Goal: Navigation & Orientation: Find specific page/section

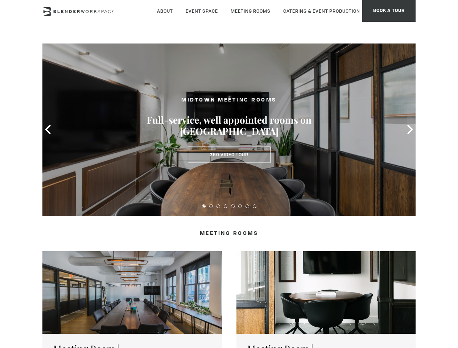
click at [48, 130] on icon at bounding box center [47, 129] width 9 height 9
click at [411, 130] on icon at bounding box center [410, 129] width 9 height 9
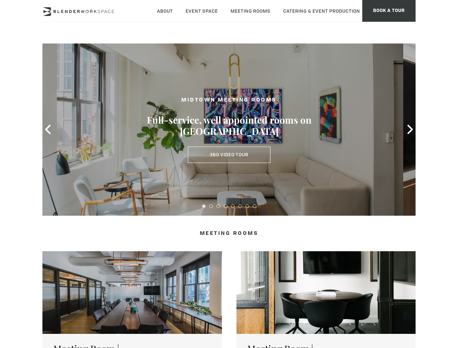
click at [204, 207] on button at bounding box center [204, 207] width 4 height 4
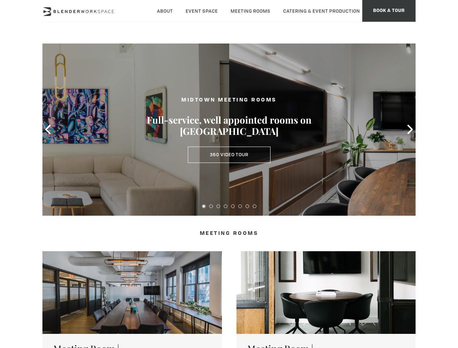
click at [211, 207] on button at bounding box center [211, 207] width 4 height 4
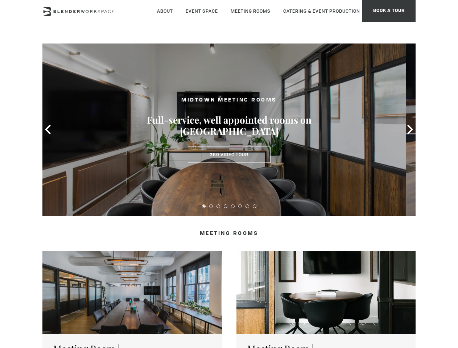
click at [218, 207] on button at bounding box center [219, 207] width 4 height 4
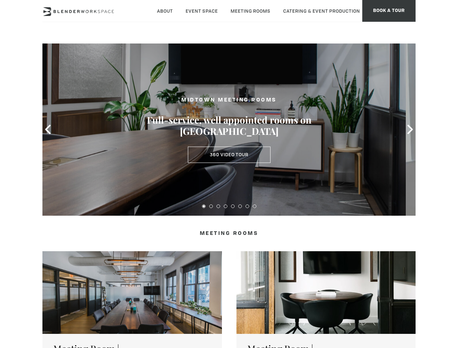
click at [226, 207] on button at bounding box center [226, 207] width 4 height 4
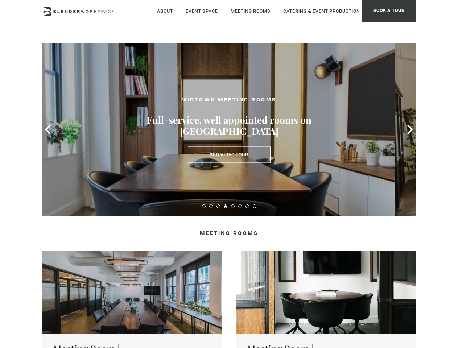
click at [233, 207] on button at bounding box center [233, 207] width 4 height 4
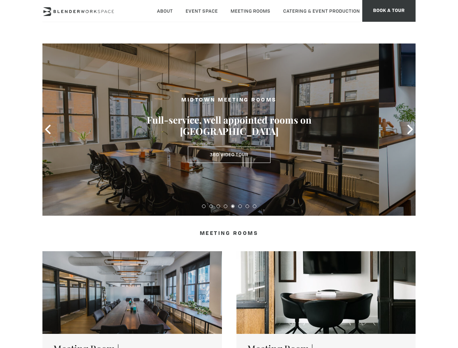
click at [240, 207] on button at bounding box center [240, 207] width 4 height 4
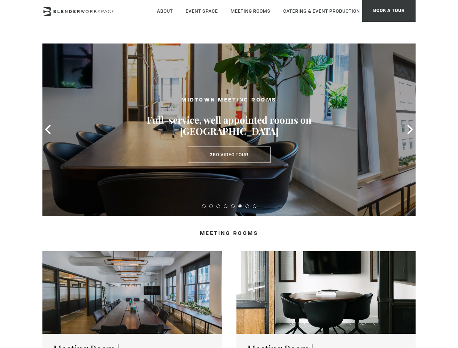
click at [248, 207] on button at bounding box center [248, 207] width 4 height 4
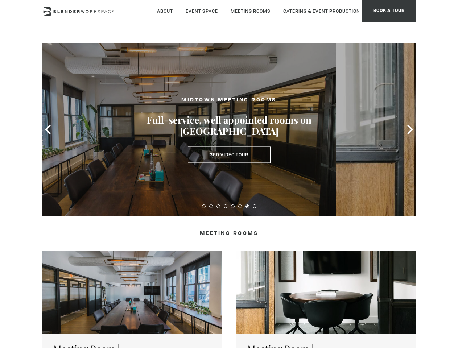
click at [255, 207] on button at bounding box center [255, 207] width 4 height 4
